Goal: Find specific page/section: Find specific page/section

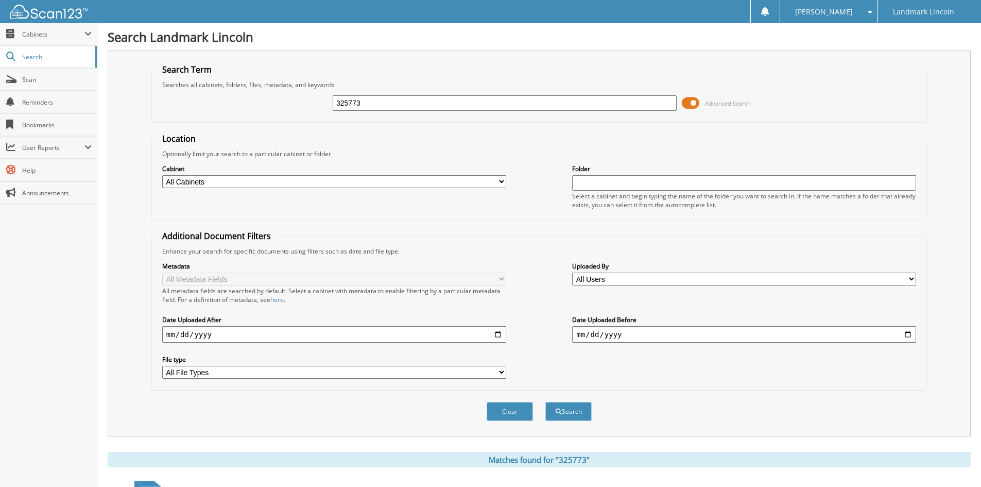
drag, startPoint x: 379, startPoint y: 108, endPoint x: 312, endPoint y: 107, distance: 67.5
click at [312, 107] on div "325773 Advanced Search" at bounding box center [539, 103] width 764 height 28
type input "326223"
click at [546, 402] on button "Search" at bounding box center [569, 411] width 46 height 19
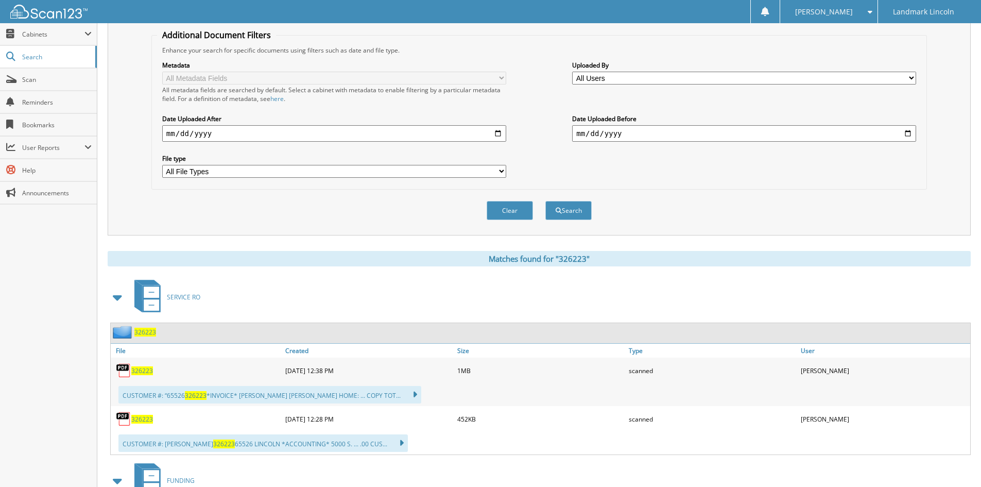
scroll to position [206, 0]
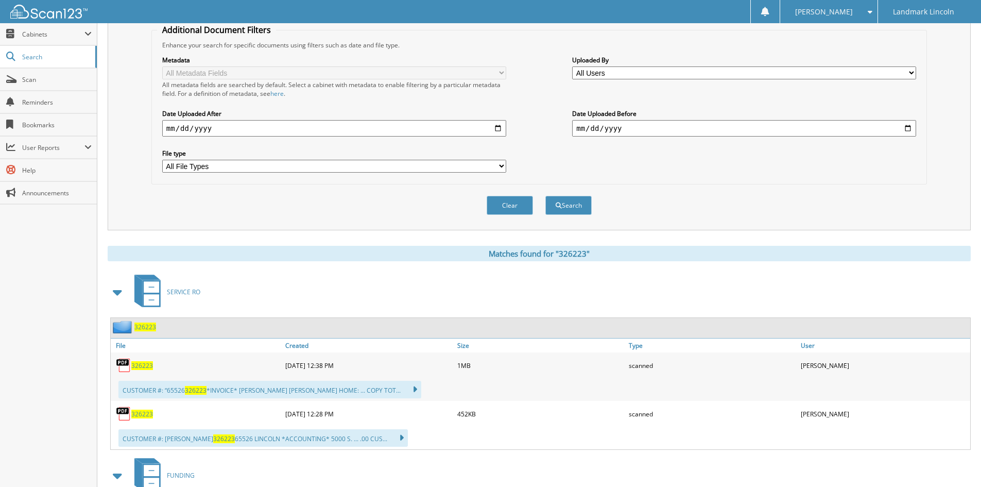
click at [137, 365] on span "326223" at bounding box center [142, 365] width 22 height 9
